Goal: Information Seeking & Learning: Understand site structure

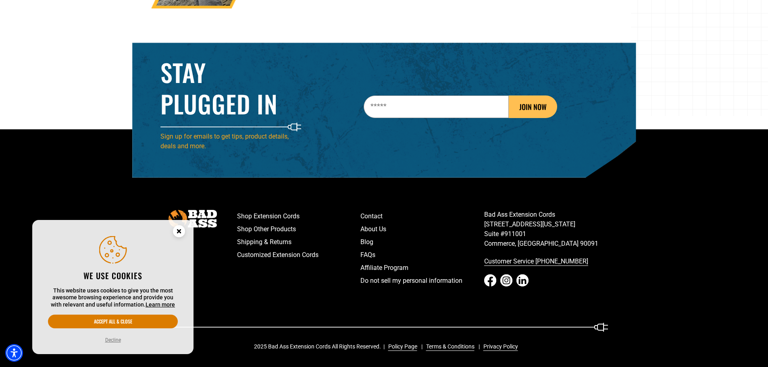
scroll to position [1296, 0]
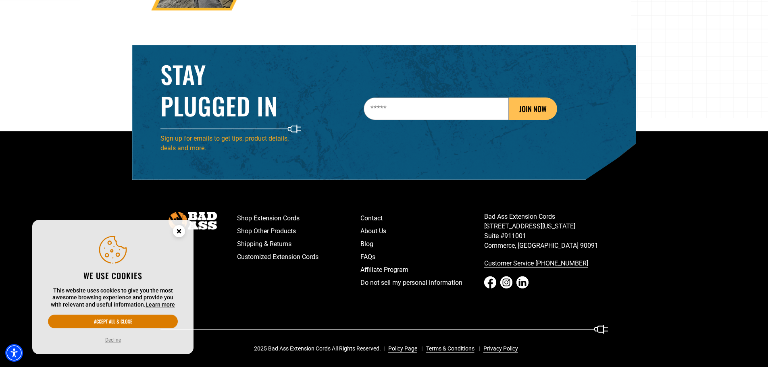
click at [183, 232] on circle "Cookie Consent" at bounding box center [179, 231] width 12 height 12
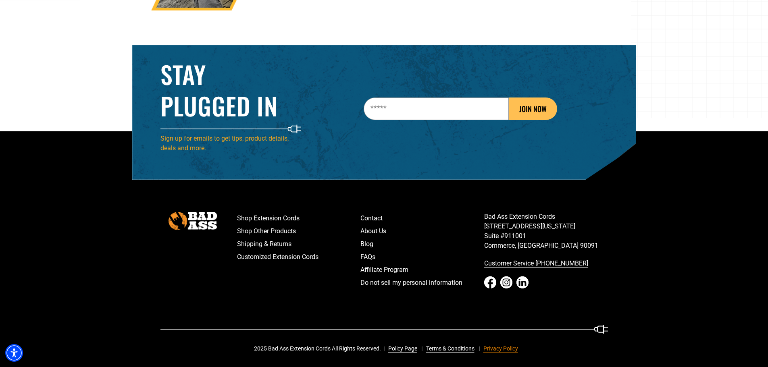
click at [497, 351] on link "Privacy Policy" at bounding box center [499, 349] width 38 height 8
